Goal: Information Seeking & Learning: Compare options

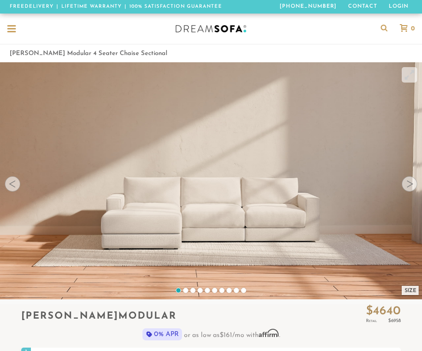
scroll to position [9642, 422]
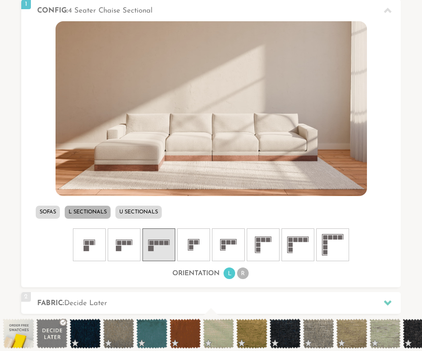
scroll to position [348, 0]
click at [307, 245] on icon at bounding box center [298, 245] width 29 height 29
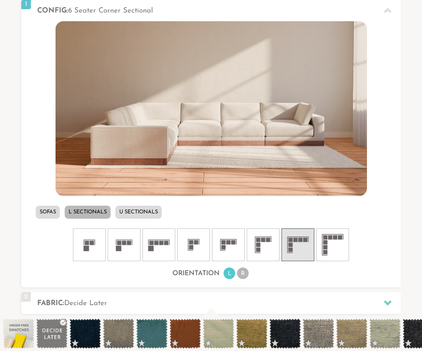
click at [189, 337] on span at bounding box center [185, 334] width 31 height 30
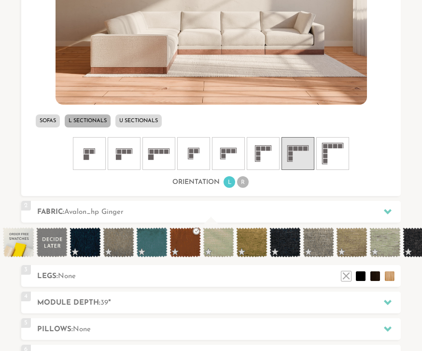
scroll to position [440, 0]
click at [392, 211] on div at bounding box center [388, 212] width 20 height 20
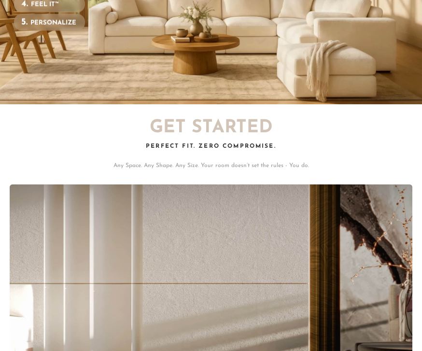
scroll to position [0, 0]
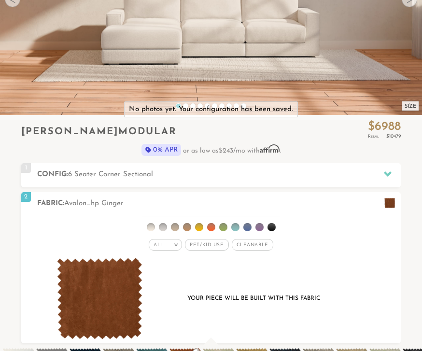
click at [98, 293] on img at bounding box center [100, 299] width 86 height 82
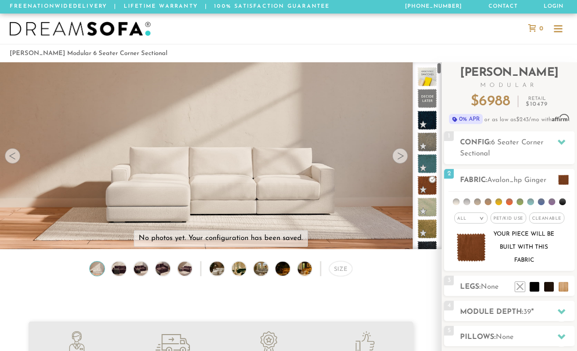
click at [422, 31] on div at bounding box center [288, 29] width 577 height 30
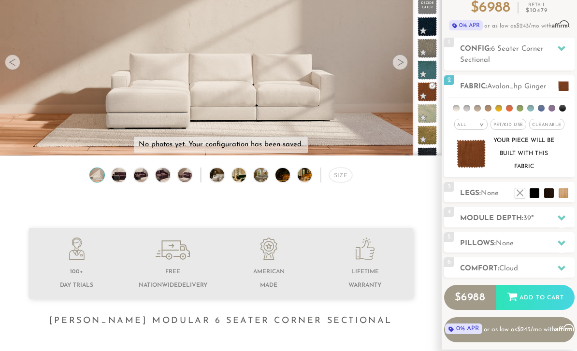
click at [411, 67] on video at bounding box center [221, 79] width 442 height 221
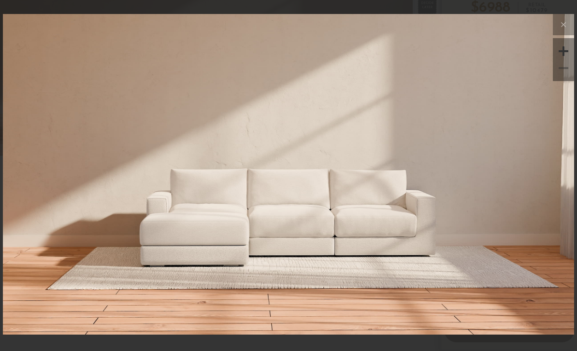
click at [422, 174] on img at bounding box center [288, 109] width 571 height 190
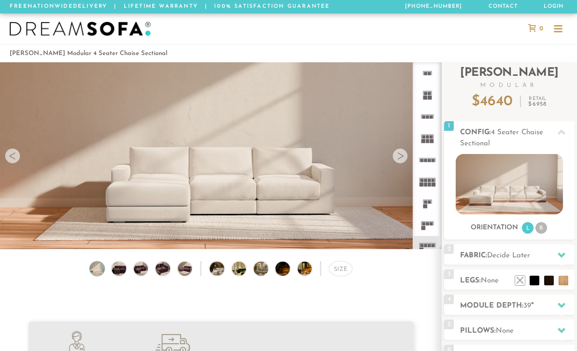
scroll to position [10237, 577]
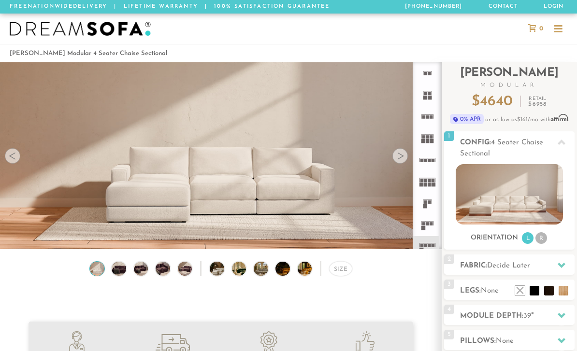
click at [405, 164] on video at bounding box center [221, 137] width 442 height 221
click at [559, 145] on icon at bounding box center [562, 142] width 8 height 5
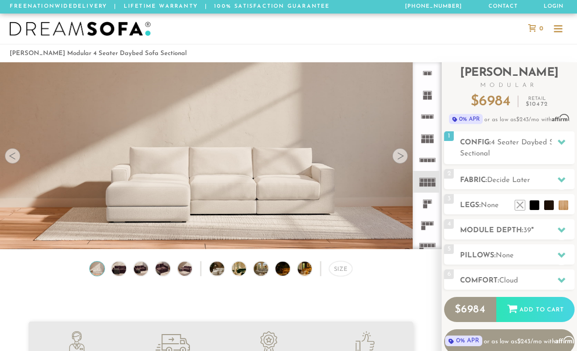
click at [558, 139] on icon at bounding box center [562, 142] width 8 height 8
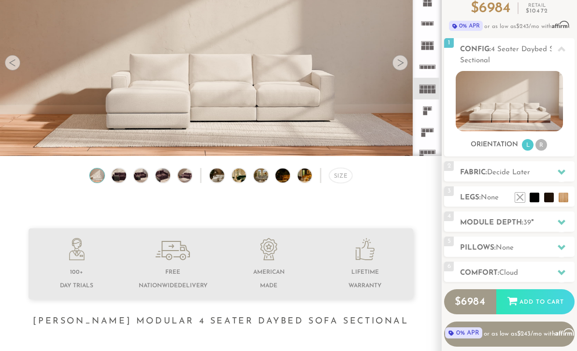
scroll to position [92, 0]
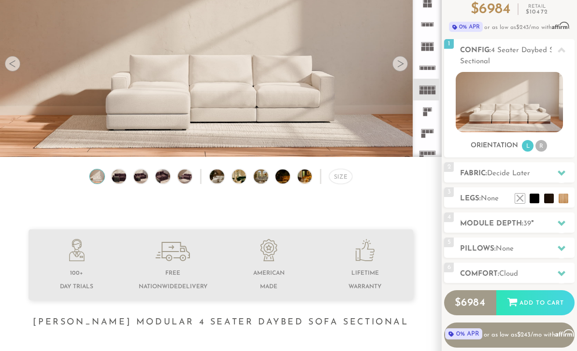
click at [530, 105] on img at bounding box center [509, 102] width 107 height 60
click at [561, 173] on icon at bounding box center [562, 173] width 8 height 5
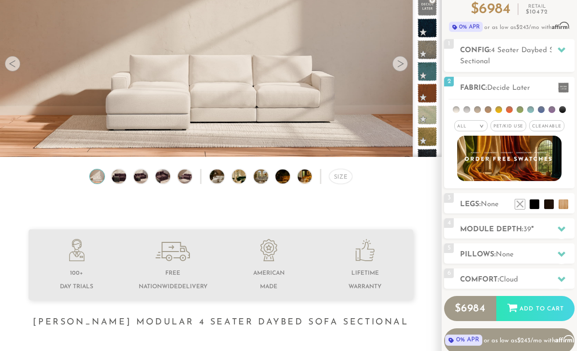
click at [511, 108] on li at bounding box center [509, 109] width 7 height 7
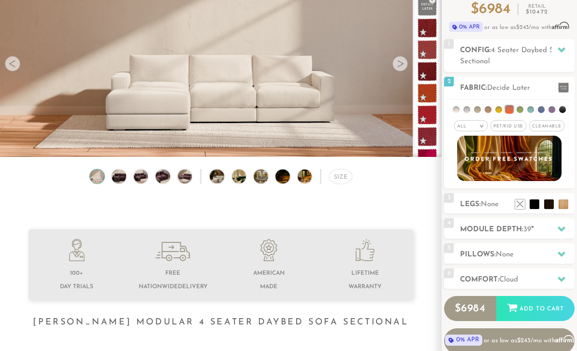
click at [573, 204] on h2 "Legs: None" at bounding box center [517, 204] width 115 height 11
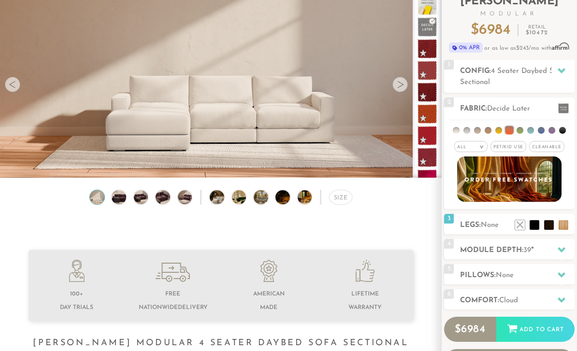
scroll to position [71, 0]
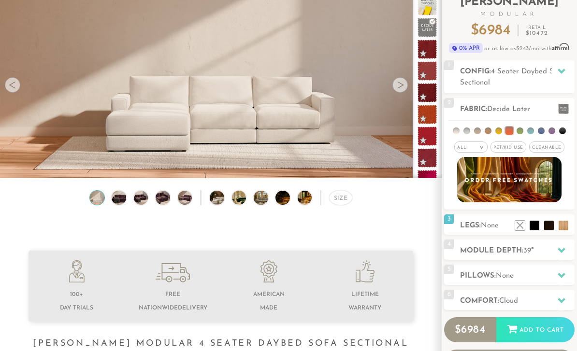
click at [117, 196] on img at bounding box center [118, 198] width 17 height 14
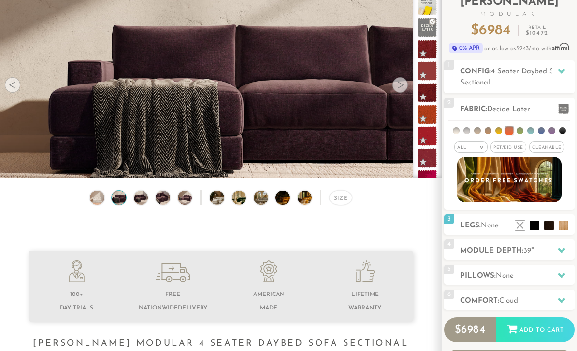
click at [147, 201] on img at bounding box center [140, 198] width 17 height 14
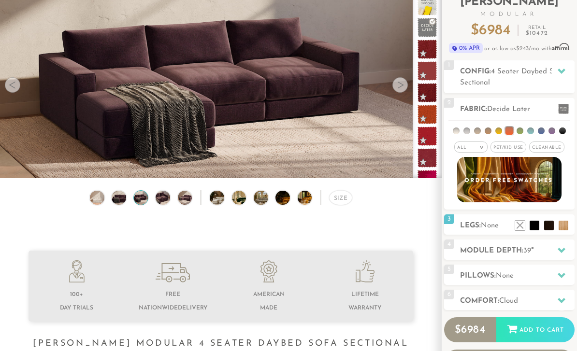
click at [160, 201] on img at bounding box center [162, 198] width 17 height 14
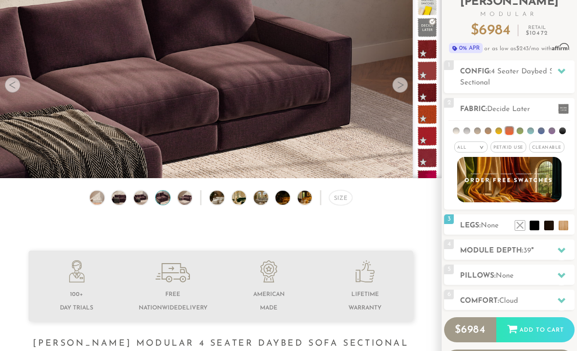
click at [169, 197] on img at bounding box center [162, 198] width 17 height 14
click at [217, 200] on img at bounding box center [223, 198] width 26 height 14
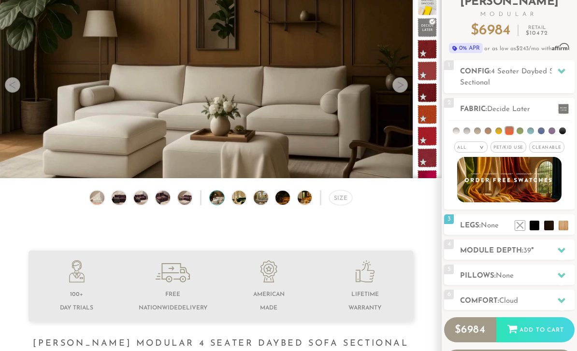
click at [232, 202] on img at bounding box center [245, 198] width 26 height 14
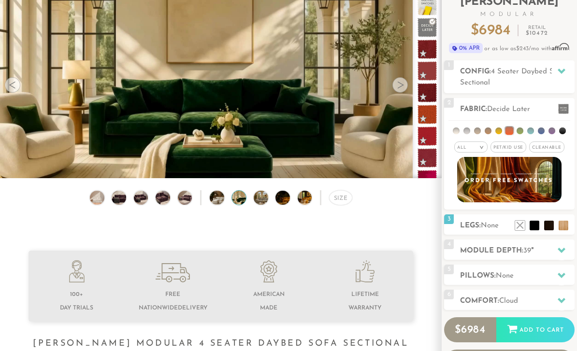
click at [241, 203] on img at bounding box center [245, 198] width 26 height 14
click at [236, 199] on img at bounding box center [245, 198] width 26 height 14
click at [254, 199] on img at bounding box center [267, 198] width 26 height 14
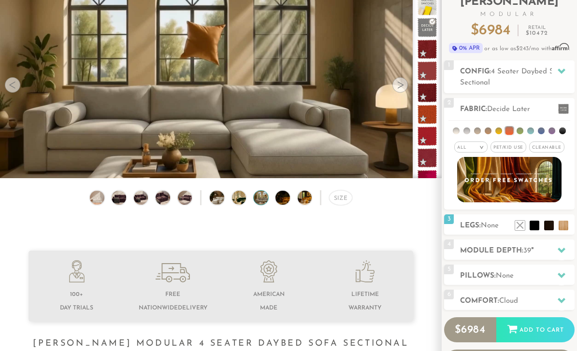
click at [282, 199] on img at bounding box center [288, 198] width 26 height 14
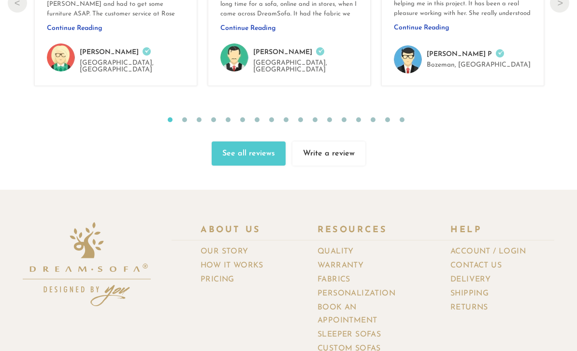
scroll to position [9890, 0]
